Goal: Task Accomplishment & Management: Use online tool/utility

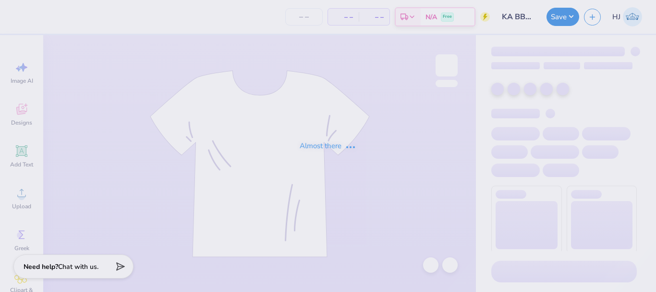
type input "KA BBN Tshirts"
type input "24"
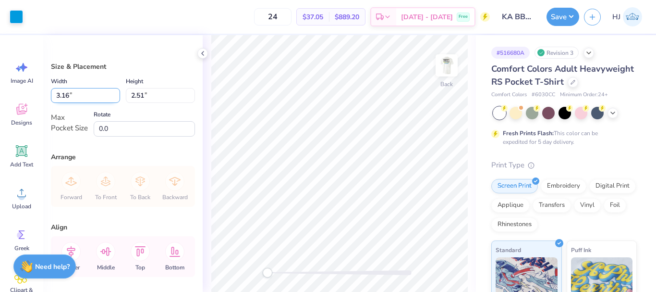
click at [74, 99] on input "3.16" at bounding box center [85, 95] width 69 height 15
click at [70, 92] on input "3.16" at bounding box center [85, 95] width 69 height 15
type input "3.20"
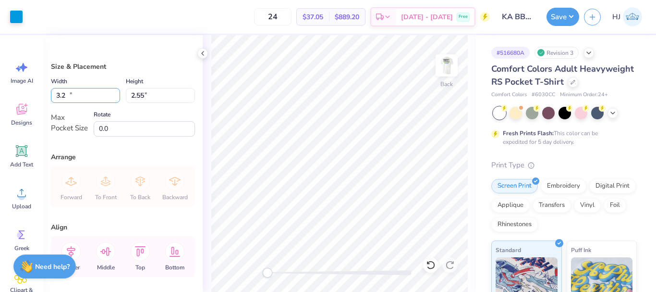
type input "2.55"
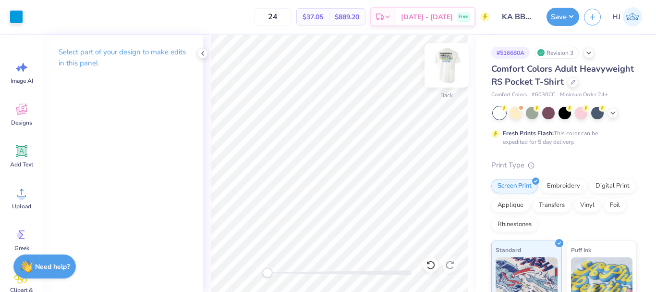
click at [447, 57] on img at bounding box center [447, 65] width 38 height 38
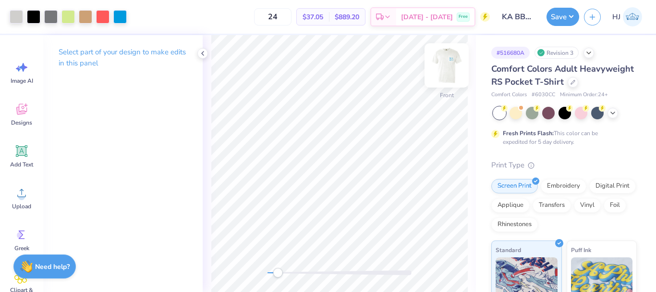
click at [444, 68] on img at bounding box center [447, 65] width 38 height 38
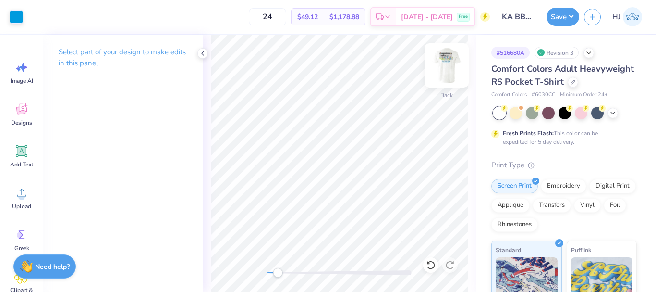
click at [449, 65] on img at bounding box center [447, 65] width 38 height 38
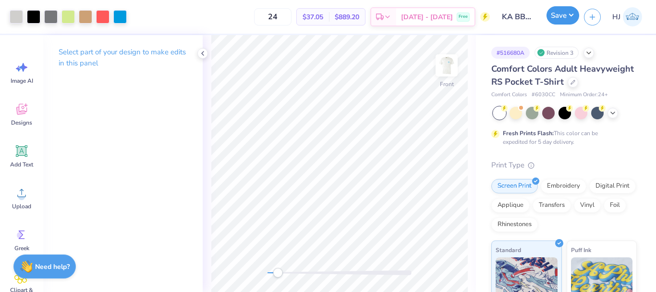
click at [565, 17] on button "Save" at bounding box center [563, 15] width 33 height 18
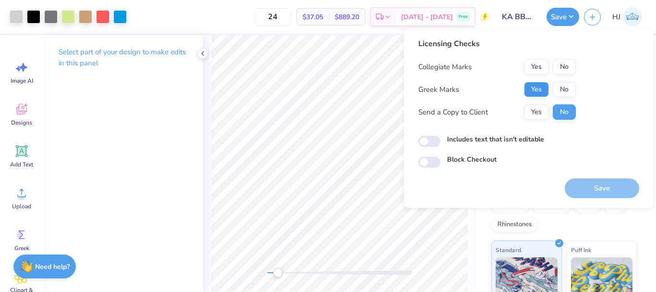
click at [544, 87] on button "Yes" at bounding box center [536, 89] width 25 height 15
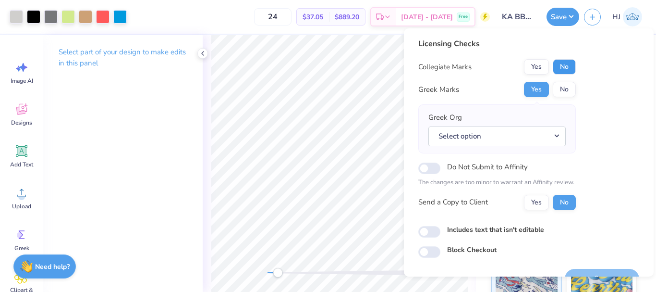
click at [569, 70] on button "No" at bounding box center [564, 66] width 23 height 15
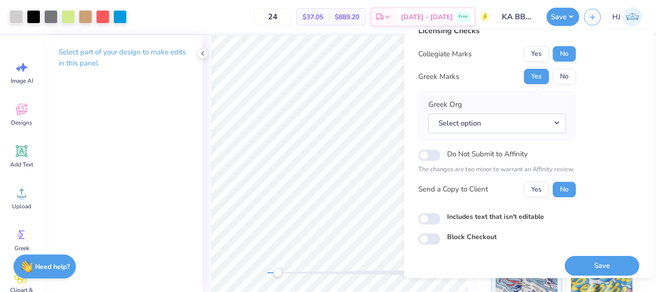
scroll to position [21, 0]
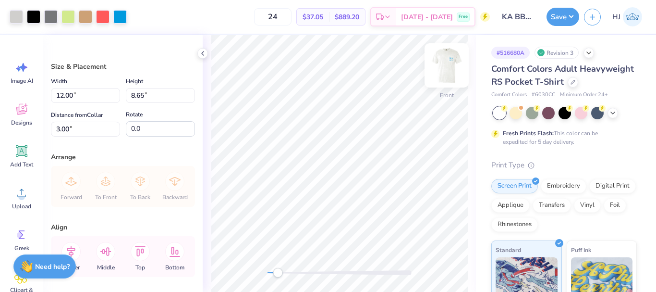
click at [447, 69] on img at bounding box center [447, 65] width 38 height 38
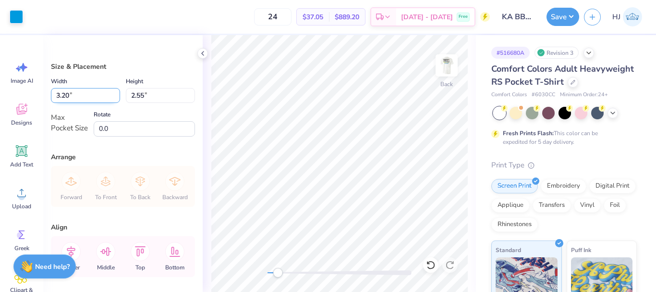
click at [70, 90] on input "3.20" at bounding box center [85, 95] width 69 height 15
click at [64, 93] on input "3.20" at bounding box center [85, 95] width 69 height 15
click at [569, 15] on button "Save" at bounding box center [563, 15] width 33 height 18
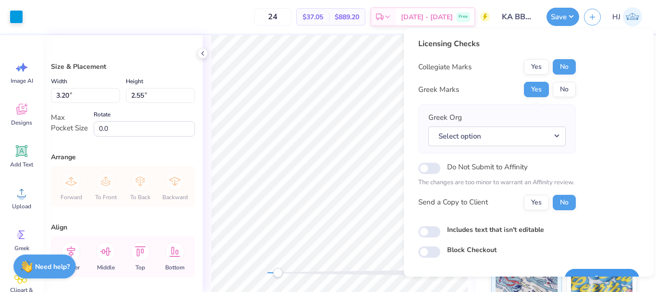
click at [604, 271] on button "Save" at bounding box center [602, 279] width 74 height 20
